Goal: Find specific page/section: Find specific page/section

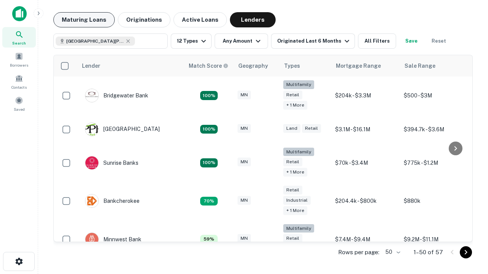
click at [84, 20] on button "Maturing Loans" at bounding box center [83, 19] width 61 height 15
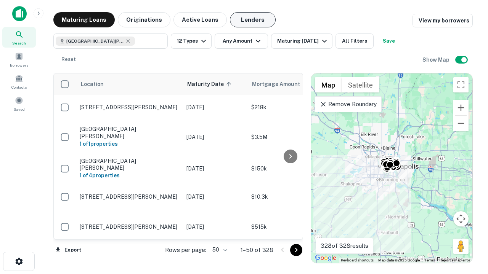
click at [253, 20] on button "Lenders" at bounding box center [253, 19] width 46 height 15
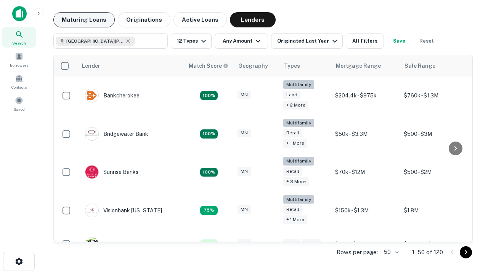
click at [84, 20] on button "Maturing Loans" at bounding box center [83, 19] width 61 height 15
